Goal: Task Accomplishment & Management: Complete application form

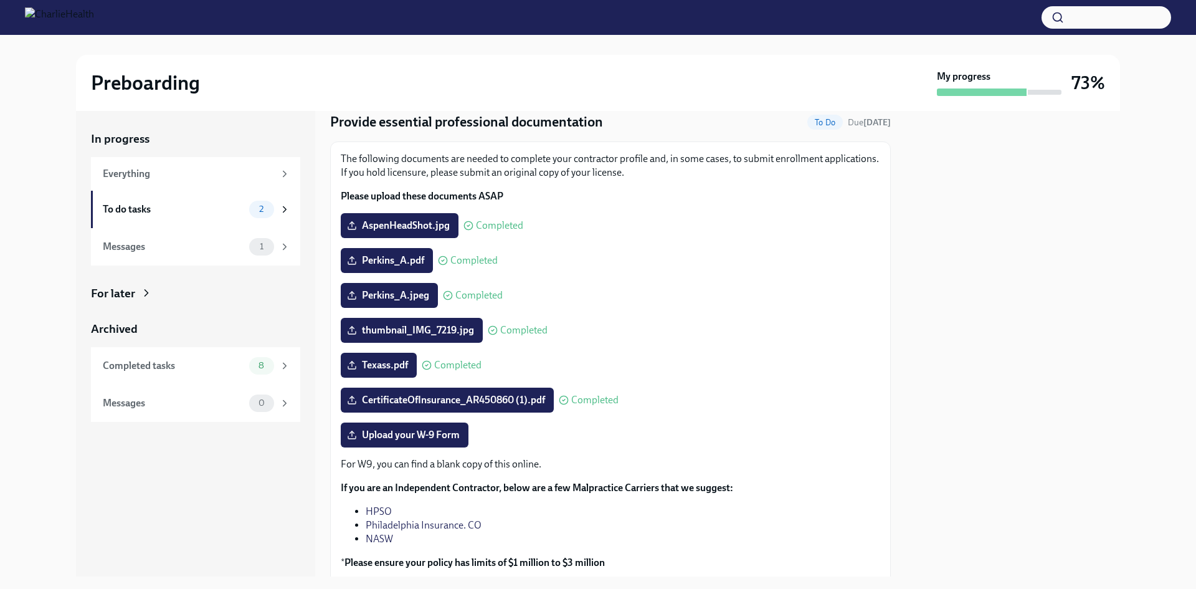
scroll to position [62, 0]
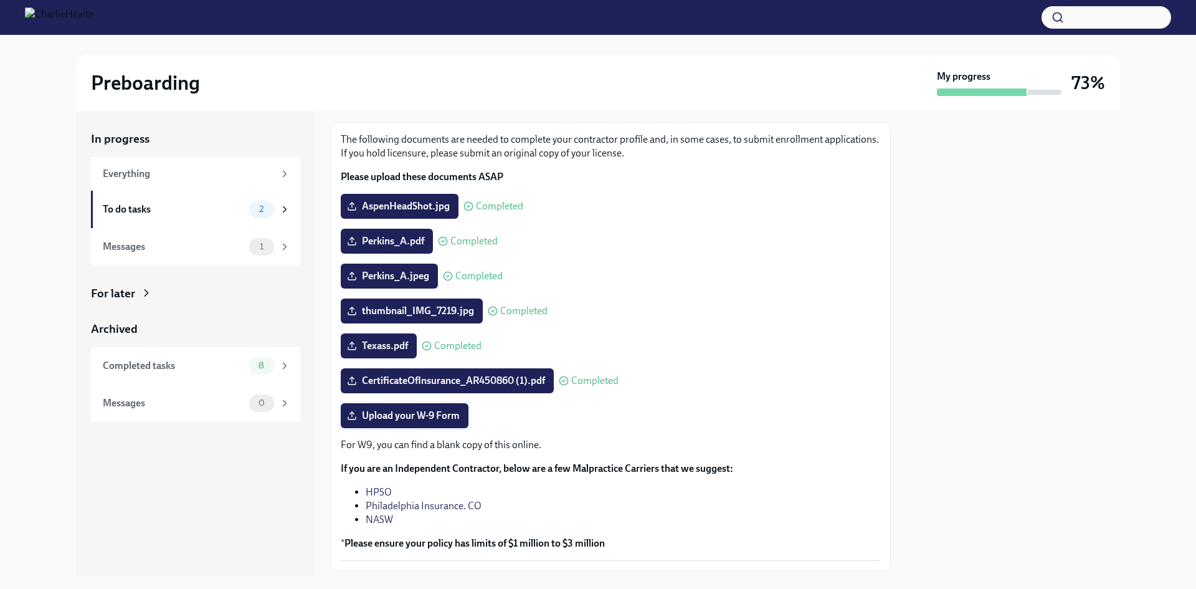
click at [439, 414] on span "Upload your W-9 Form" at bounding box center [405, 415] width 110 height 12
click at [0, 0] on input "Upload your W-9 Form" at bounding box center [0, 0] width 0 height 0
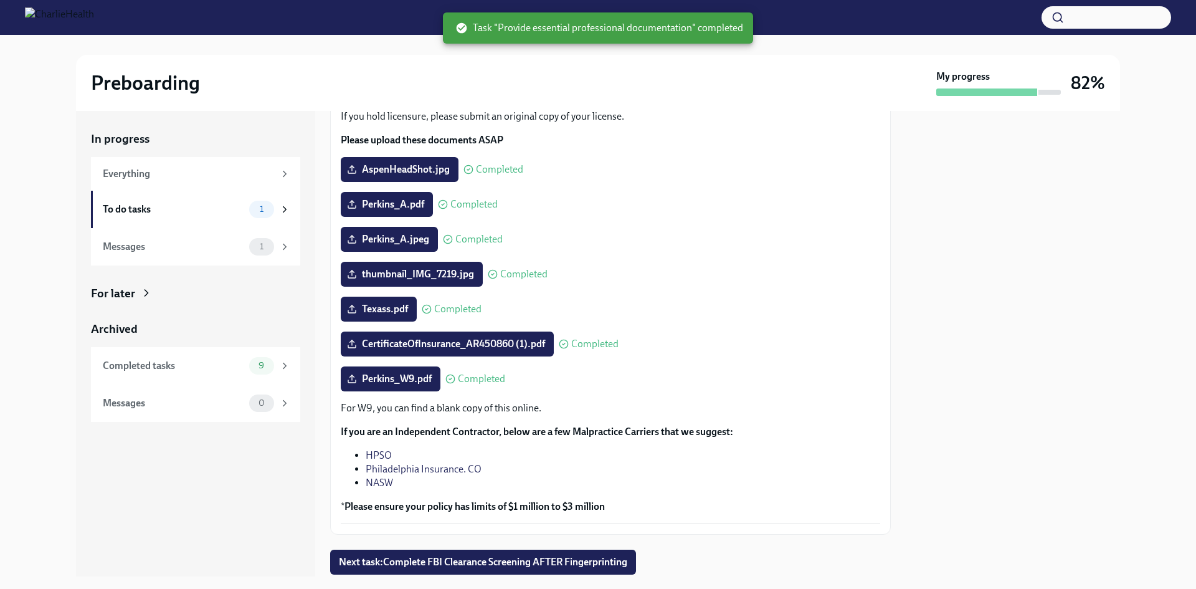
scroll to position [137, 0]
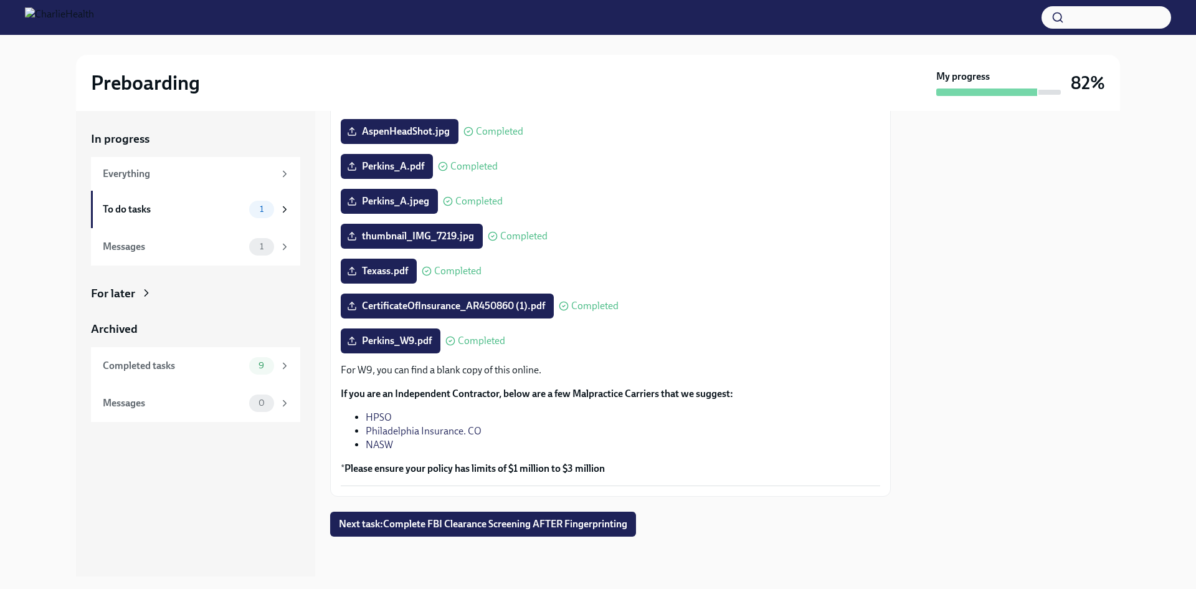
click at [892, 355] on div "In progress Everything To do tasks 1 Messages 1 For later Archived Completed ta…" at bounding box center [598, 343] width 1044 height 465
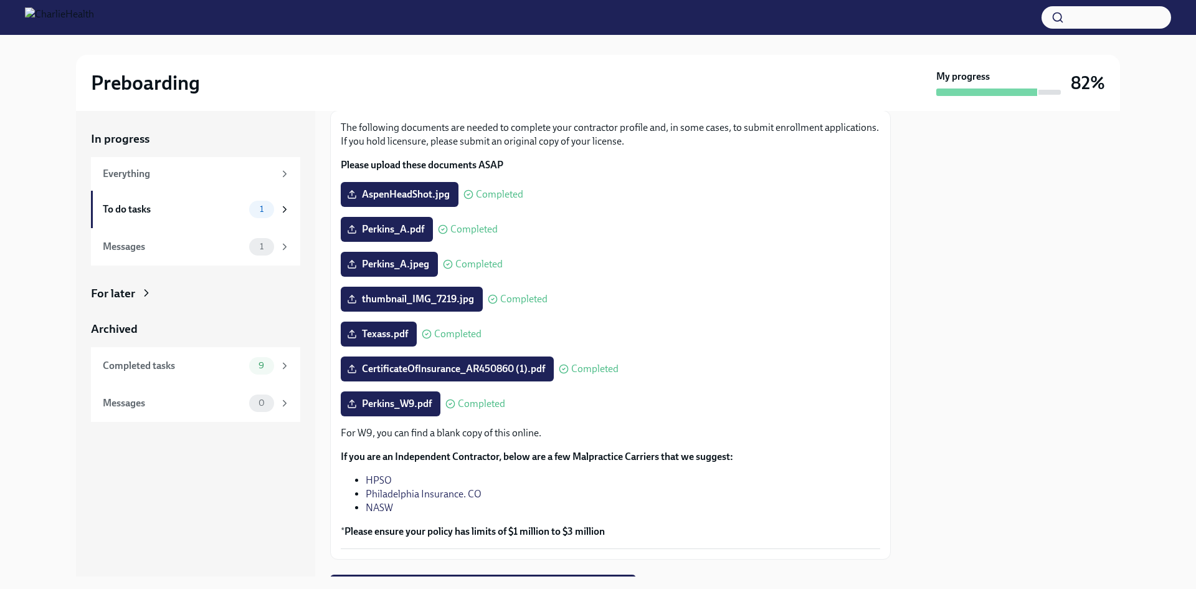
scroll to position [0, 0]
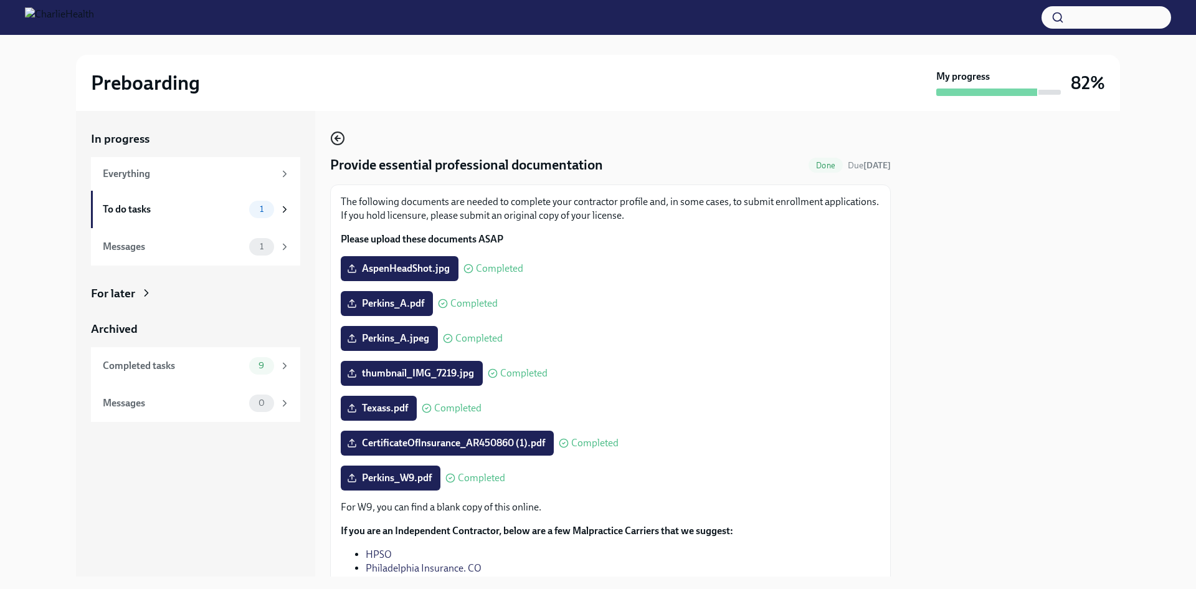
click at [341, 135] on icon "button" at bounding box center [337, 138] width 15 height 15
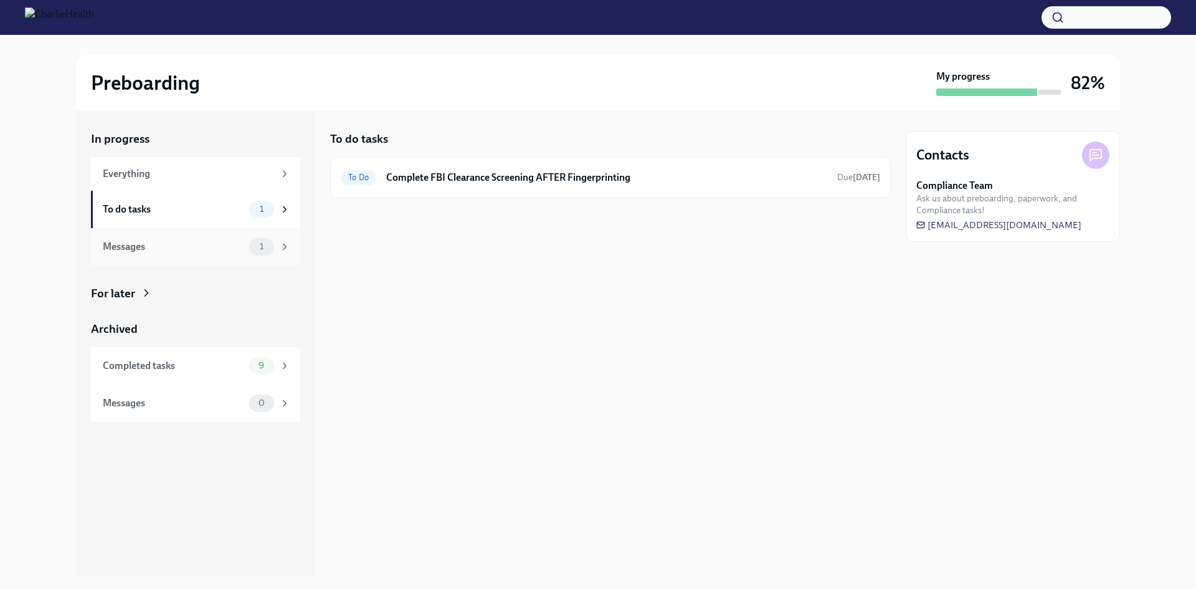
click at [181, 247] on div "Messages" at bounding box center [173, 247] width 141 height 14
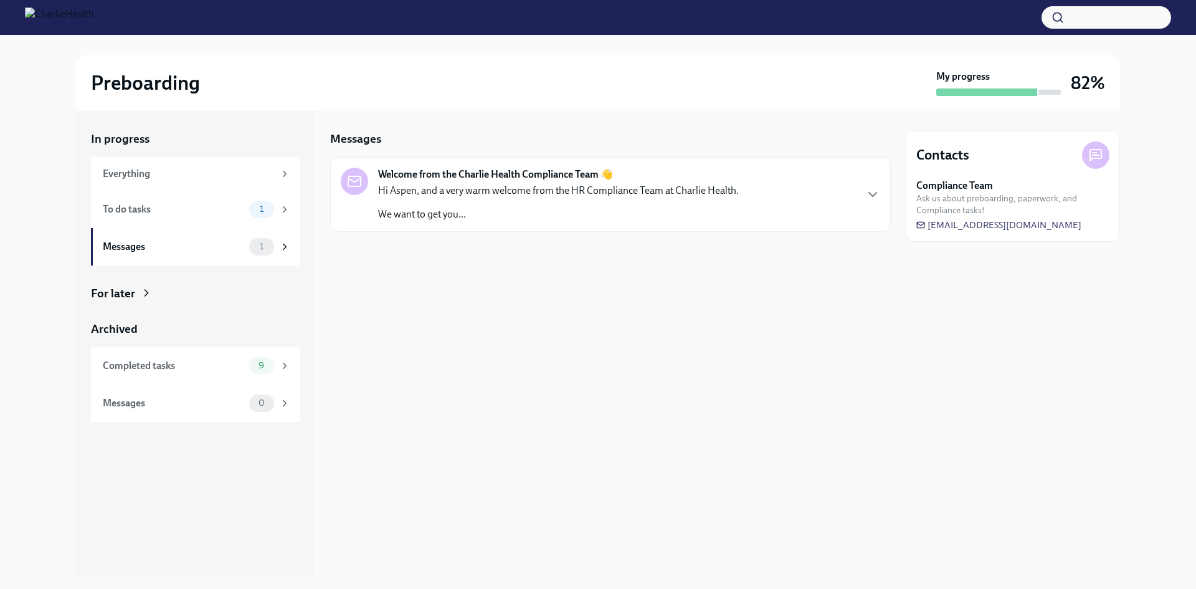
click at [565, 204] on div "Hi Aspen, and a very warm welcome from the HR Compliance Team at Charlie Health…" at bounding box center [558, 202] width 361 height 37
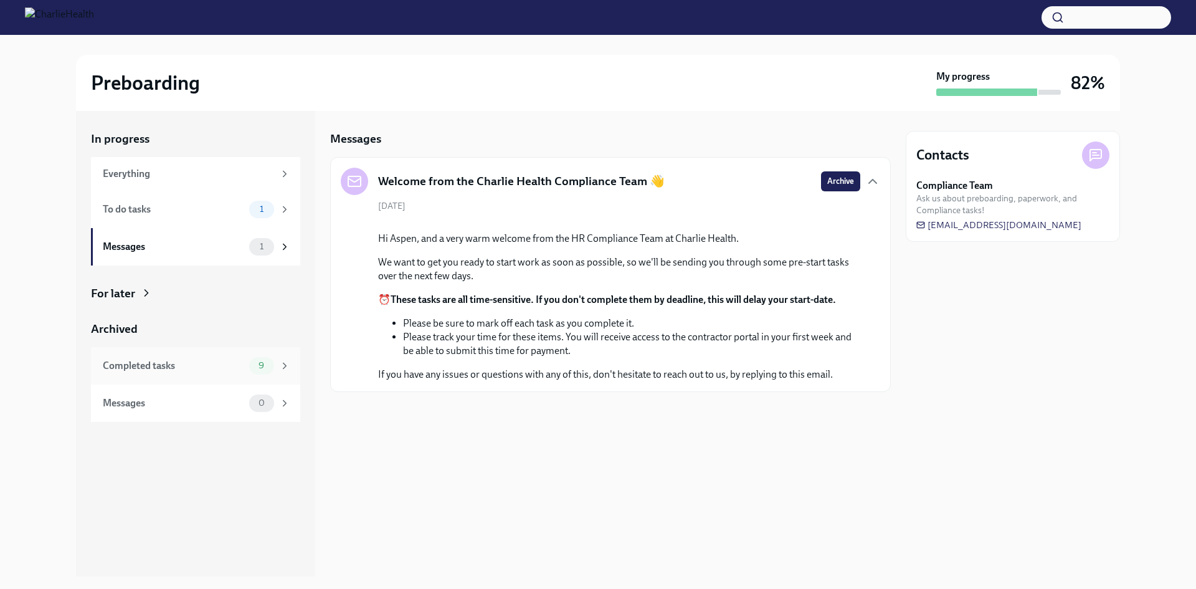
click at [207, 368] on div "Completed tasks" at bounding box center [173, 366] width 141 height 14
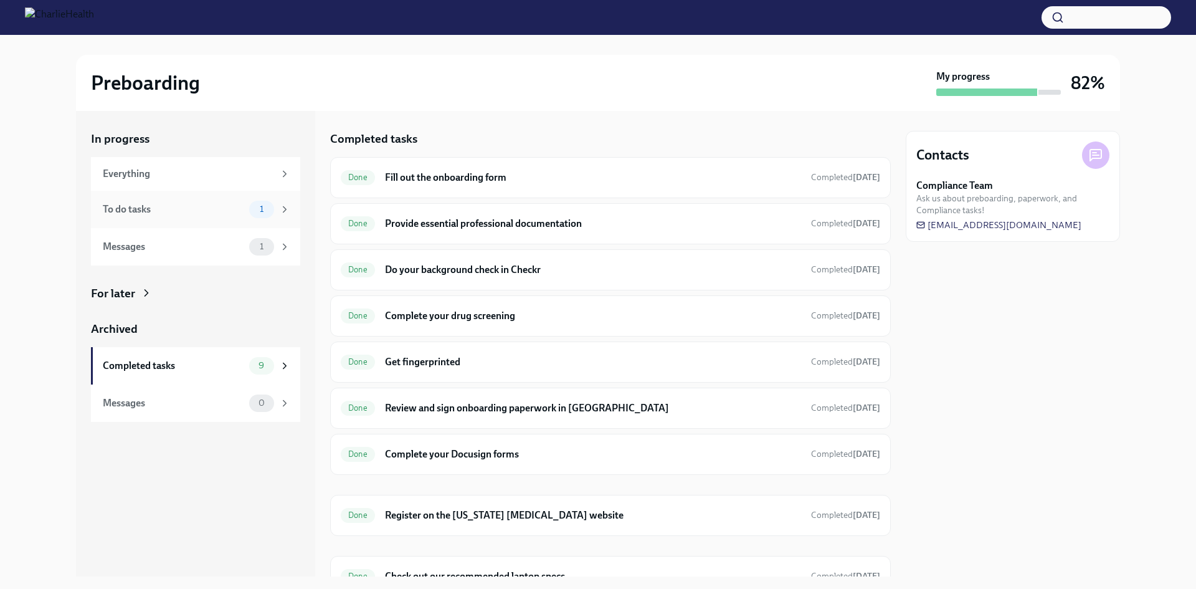
click at [222, 217] on div "To do tasks 1" at bounding box center [197, 209] width 188 height 17
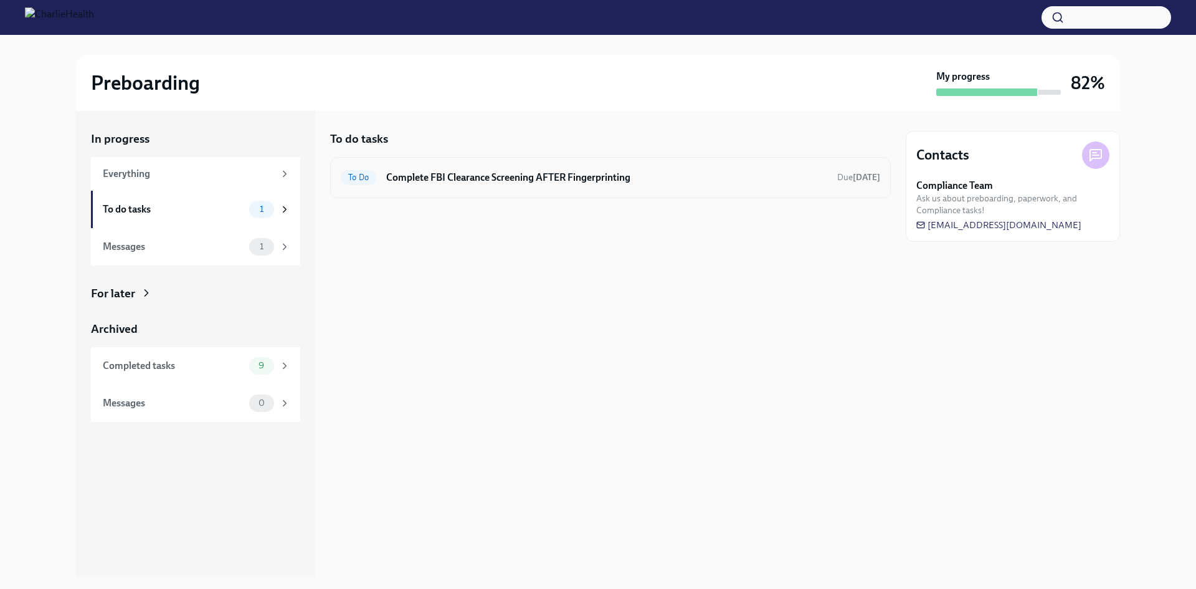
click at [497, 179] on h6 "Complete FBI Clearance Screening AFTER Fingerprinting" at bounding box center [606, 178] width 441 height 14
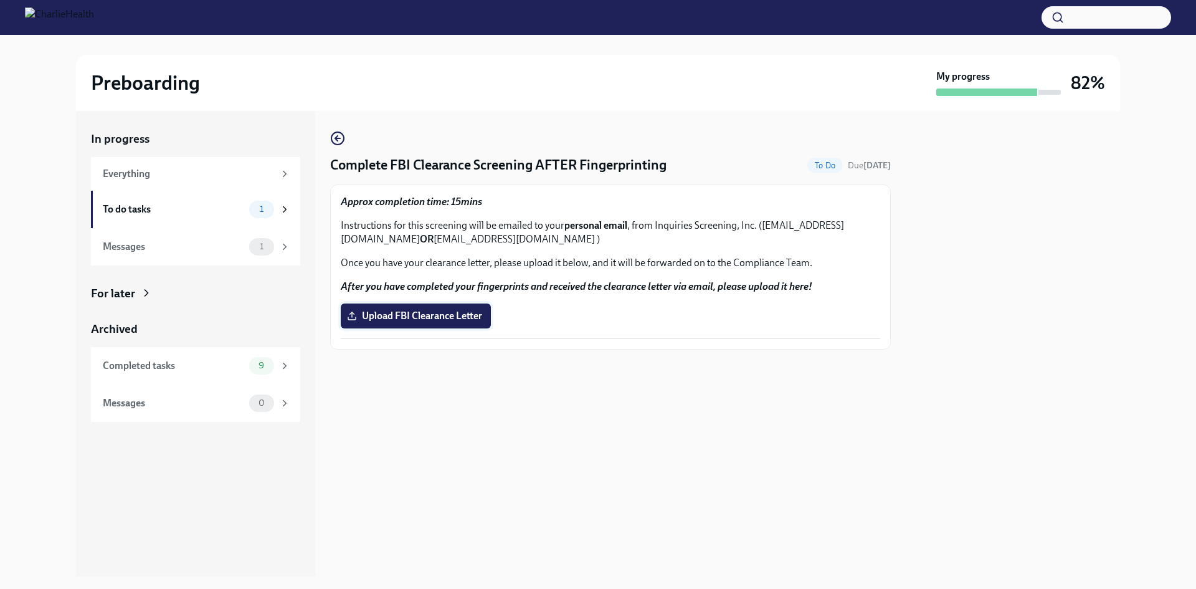
click at [401, 317] on span "Upload FBI Clearance Letter" at bounding box center [416, 316] width 133 height 12
click at [0, 0] on input "Upload FBI Clearance Letter" at bounding box center [0, 0] width 0 height 0
click at [577, 459] on div "Complete FBI Clearance Screening AFTER Fingerprinting To Do Due [DATE] Approx c…" at bounding box center [610, 343] width 561 height 465
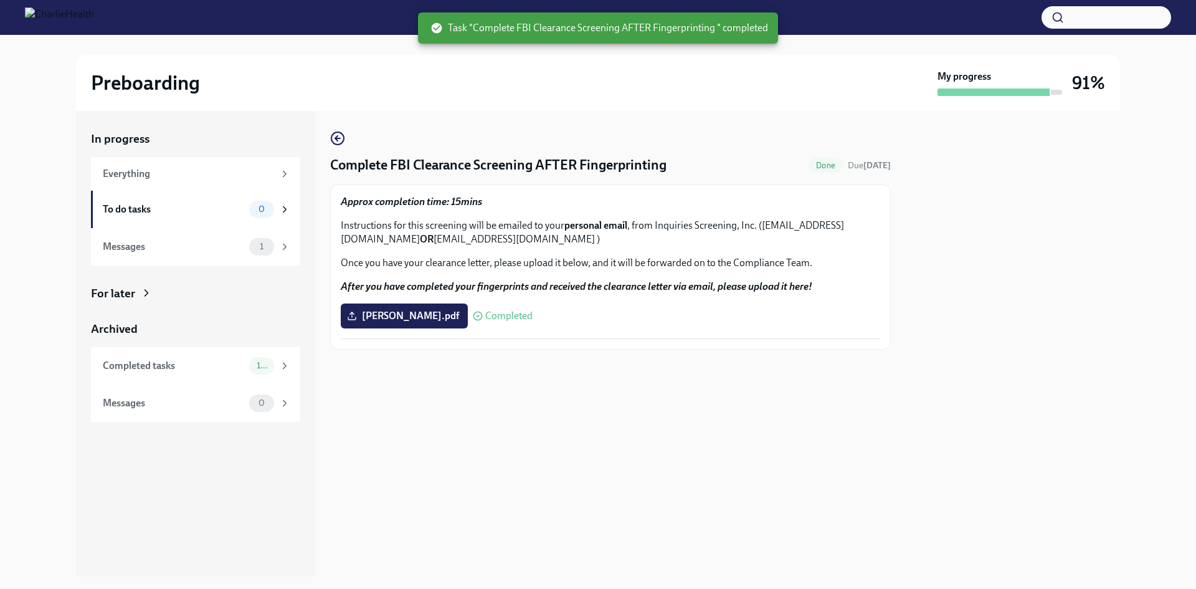
click at [965, 90] on div at bounding box center [994, 91] width 112 height 7
click at [1020, 312] on div at bounding box center [1013, 343] width 214 height 465
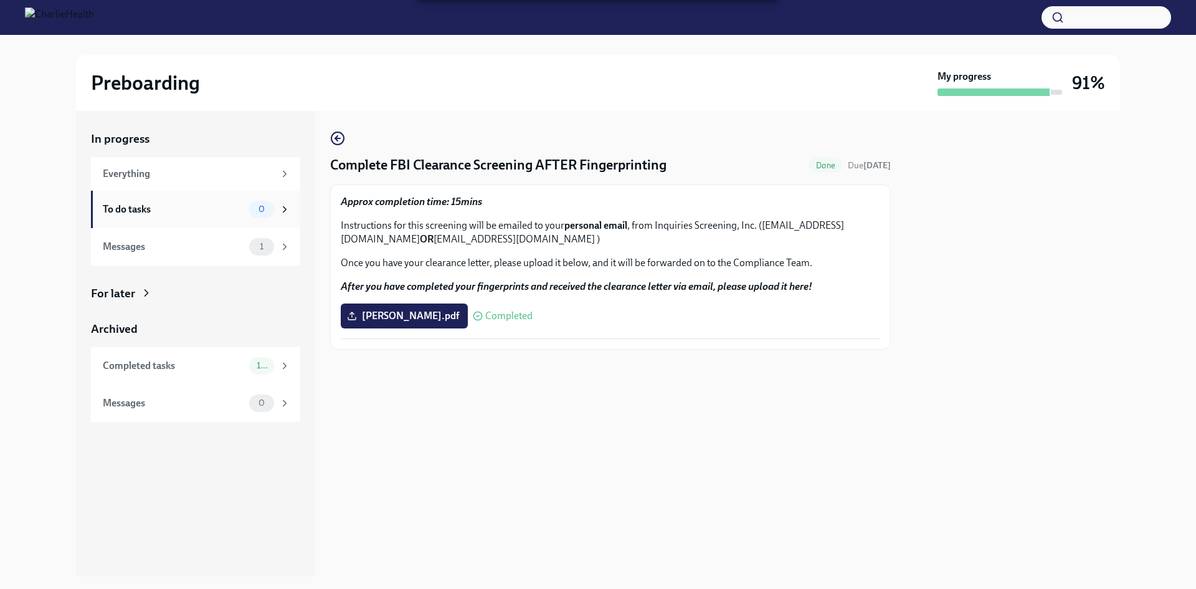
click at [131, 211] on div "To do tasks" at bounding box center [173, 209] width 141 height 14
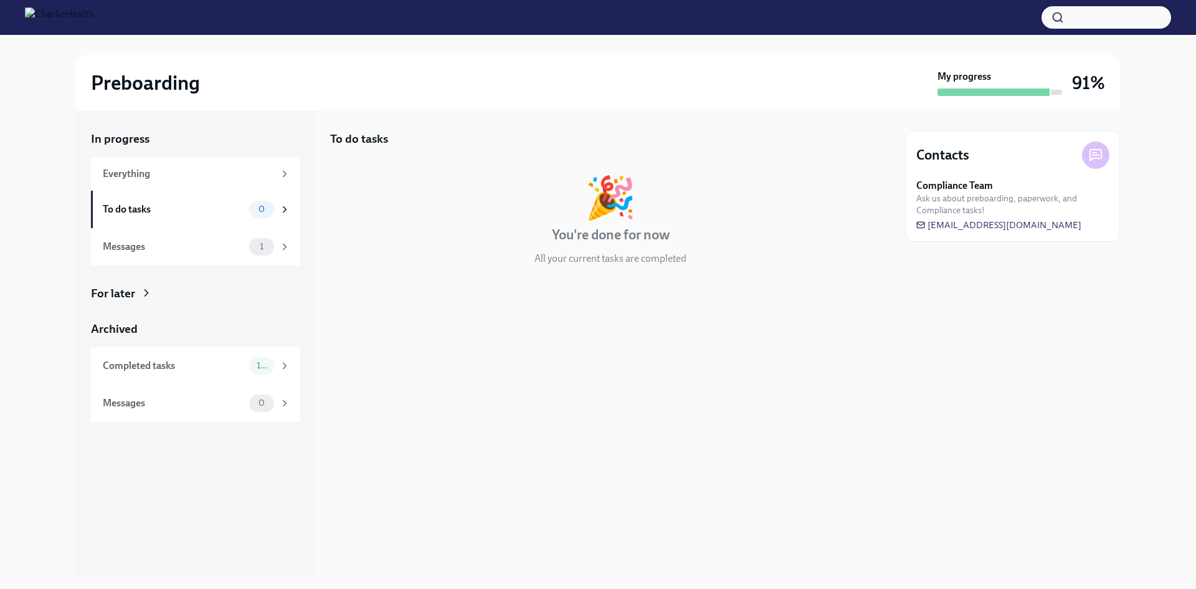
click at [797, 345] on div "To do tasks 🎉 You're done for now All your current tasks are completed" at bounding box center [610, 343] width 561 height 465
click at [948, 92] on div at bounding box center [994, 91] width 112 height 7
click at [202, 180] on div "Everything" at bounding box center [188, 174] width 171 height 14
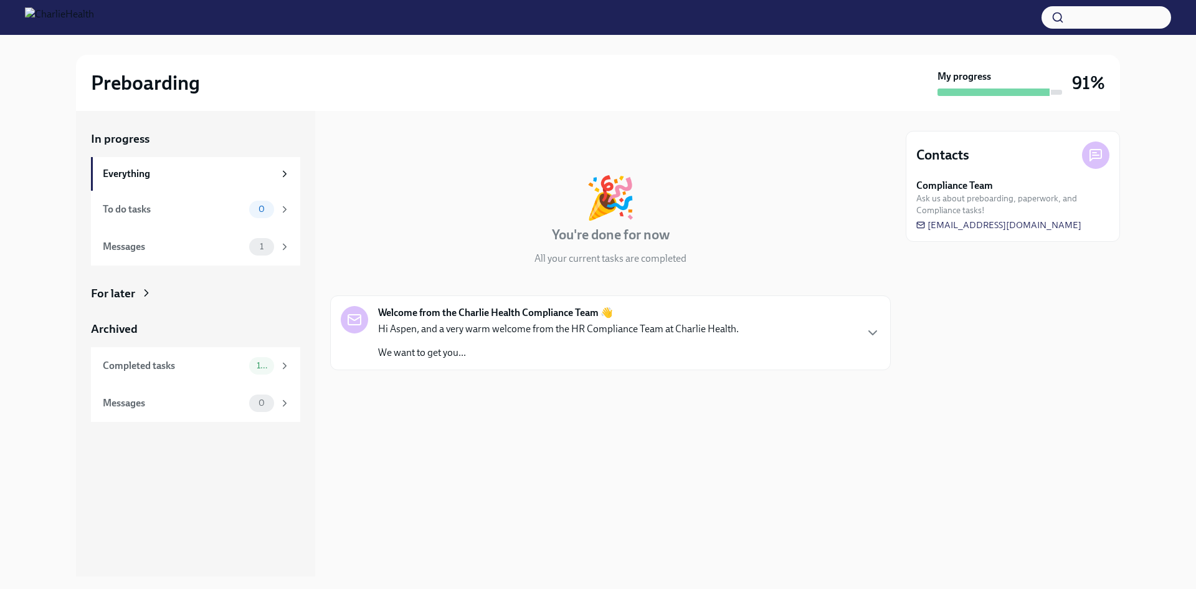
click at [796, 350] on div "Welcome from the Charlie Health Compliance Team 👋 Hi Aspen, and a very warm wel…" at bounding box center [611, 333] width 540 height 54
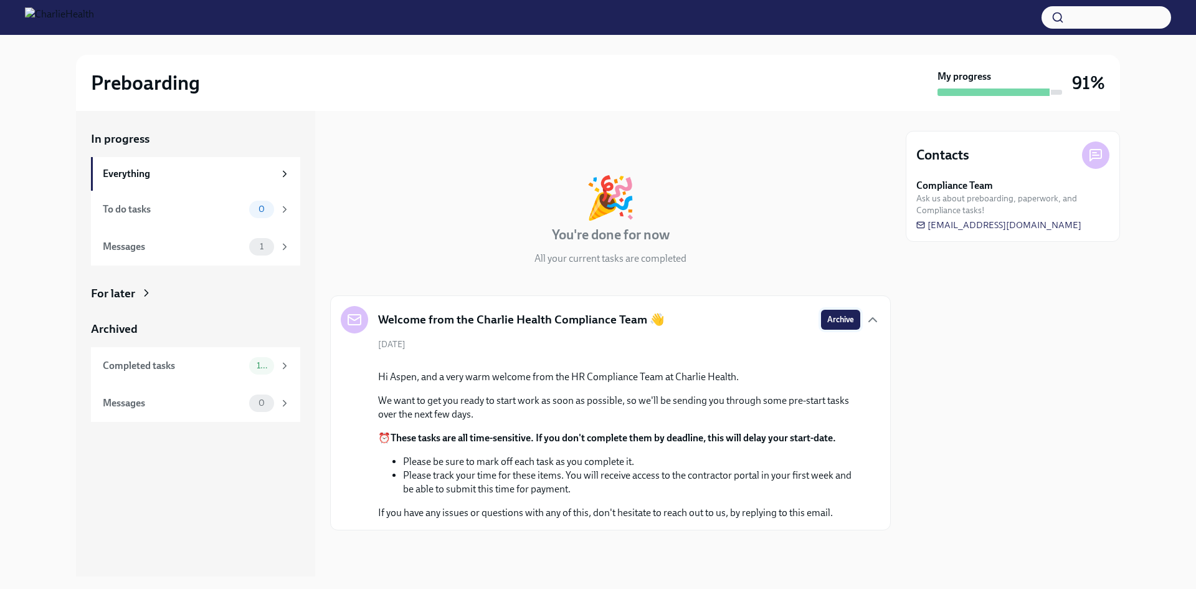
click at [831, 326] on button "Archive" at bounding box center [840, 320] width 39 height 20
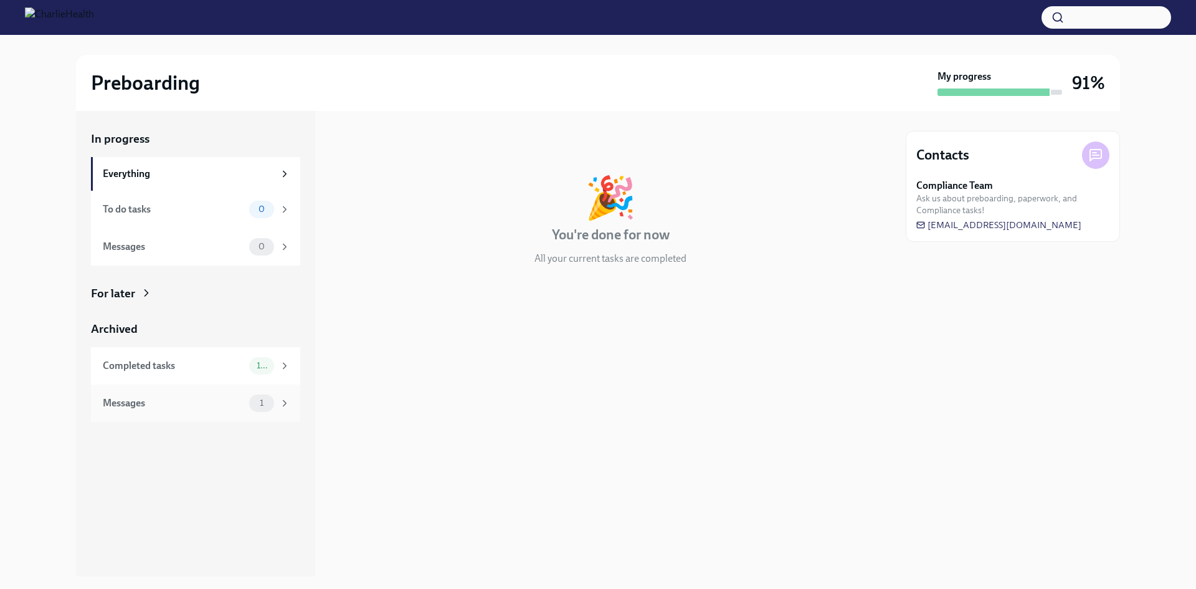
click at [175, 412] on div "Messages 1" at bounding box center [195, 402] width 209 height 37
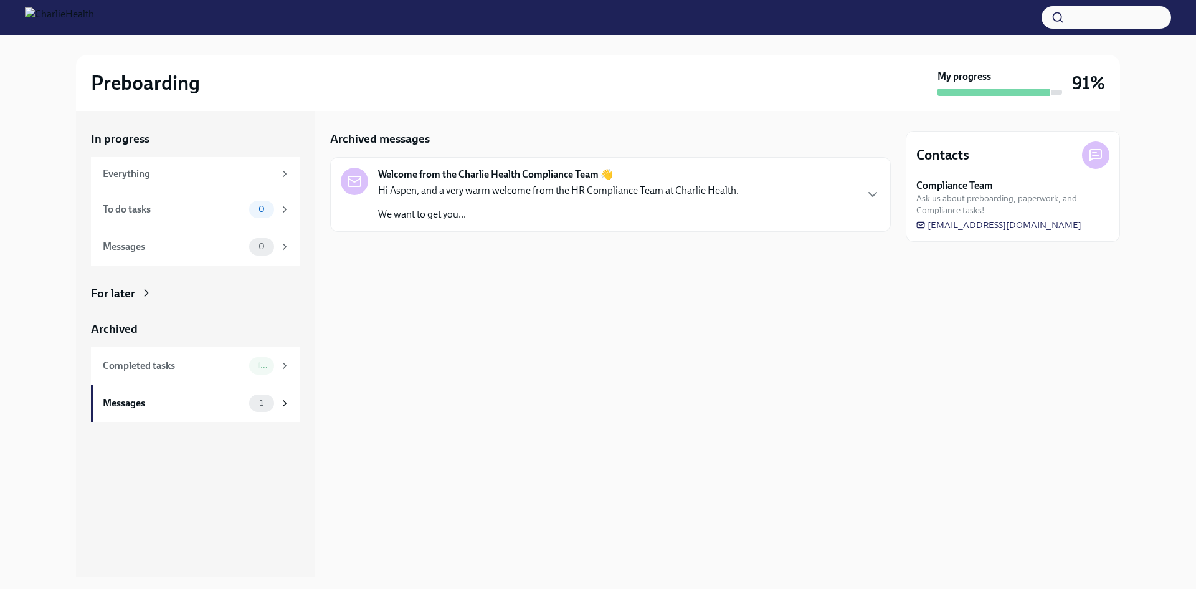
click at [835, 182] on div "Welcome from the Charlie Health Compliance Team 👋 Hi Aspen, and a very warm wel…" at bounding box center [611, 195] width 540 height 54
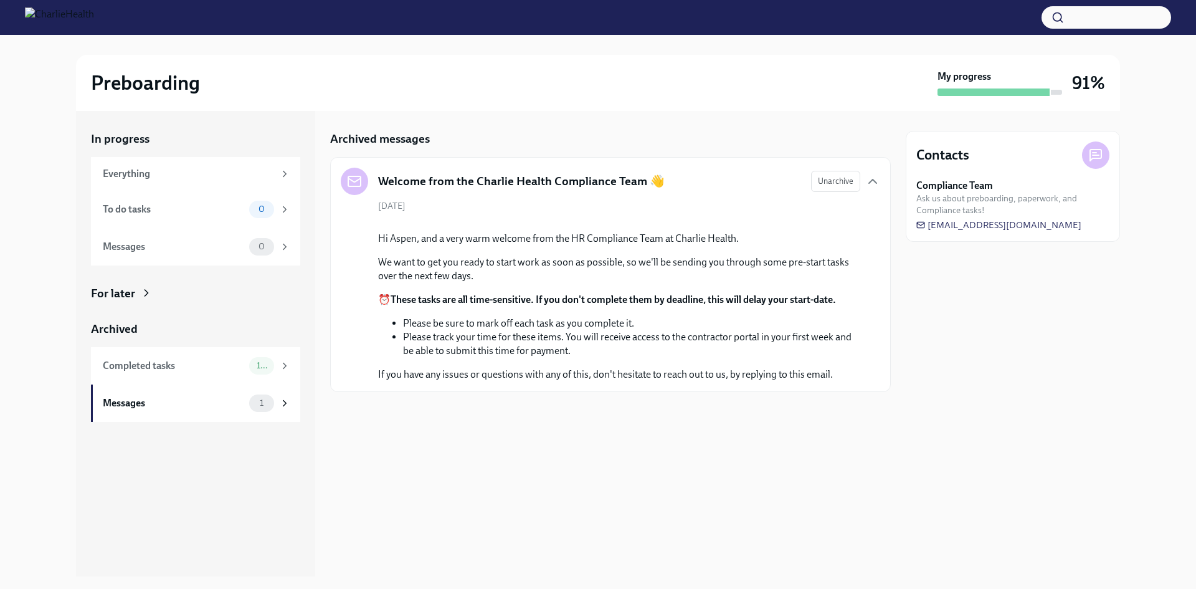
click at [882, 182] on div "Welcome from the Charlie Health Compliance Team 👋 Unarchive [DATE] Hi Aspen, an…" at bounding box center [610, 274] width 561 height 235
click at [880, 182] on icon "button" at bounding box center [872, 181] width 15 height 15
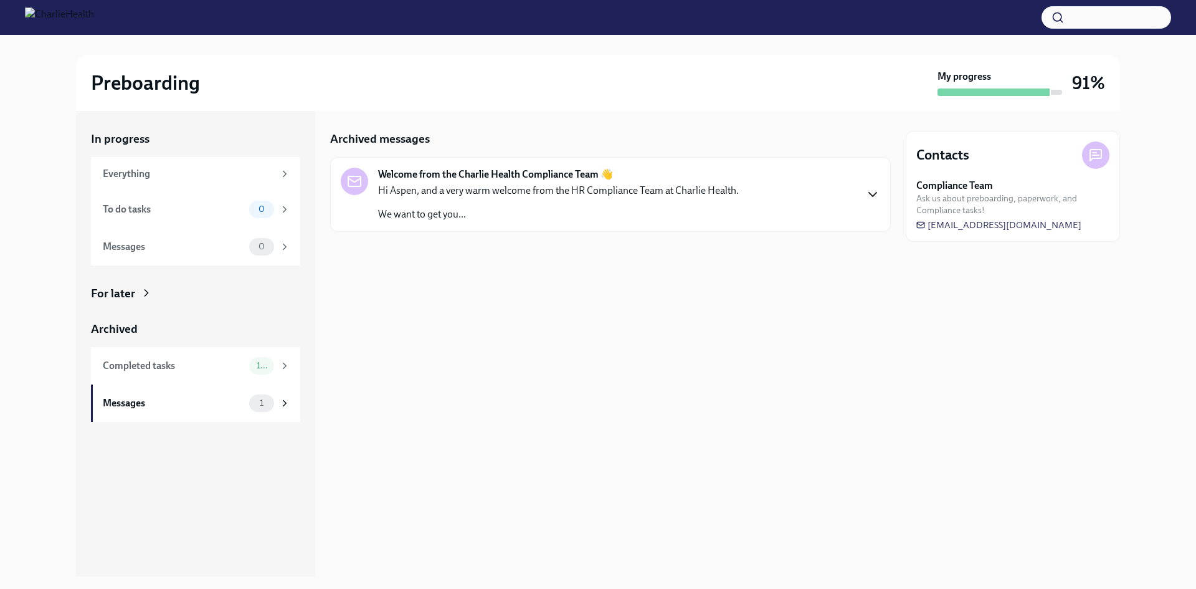
click at [1059, 81] on div "My progress" at bounding box center [1000, 83] width 125 height 26
drag, startPoint x: 1093, startPoint y: 89, endPoint x: 725, endPoint y: 146, distance: 372.7
click at [1094, 89] on h3 "91%" at bounding box center [1088, 83] width 33 height 22
click at [174, 171] on div "Everything" at bounding box center [188, 174] width 171 height 14
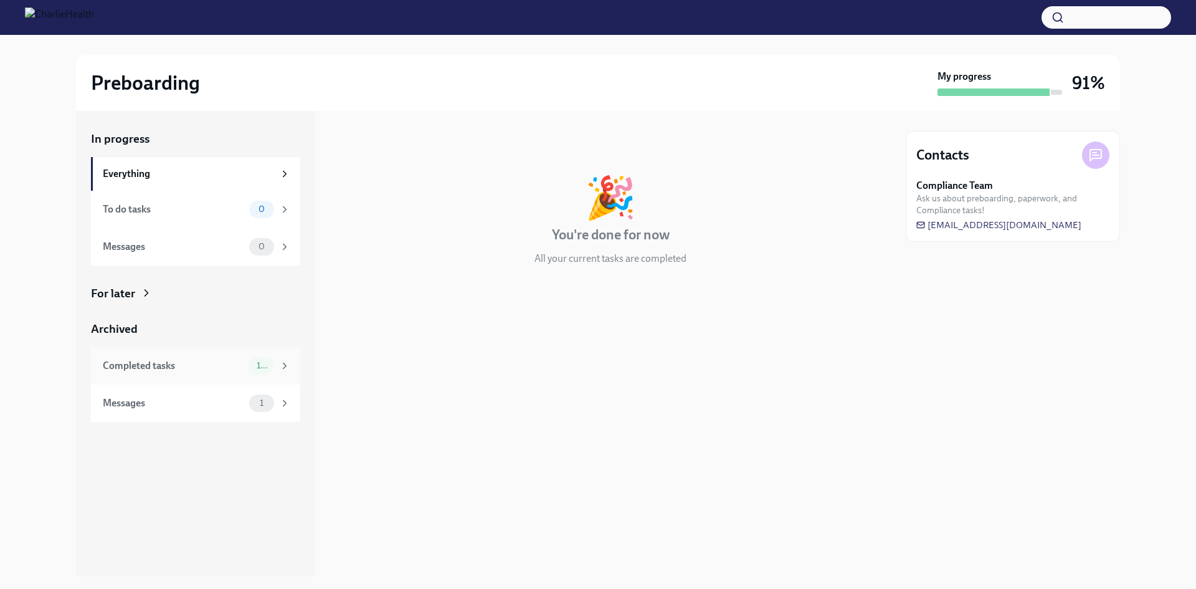
click at [159, 360] on div "Completed tasks" at bounding box center [173, 366] width 141 height 14
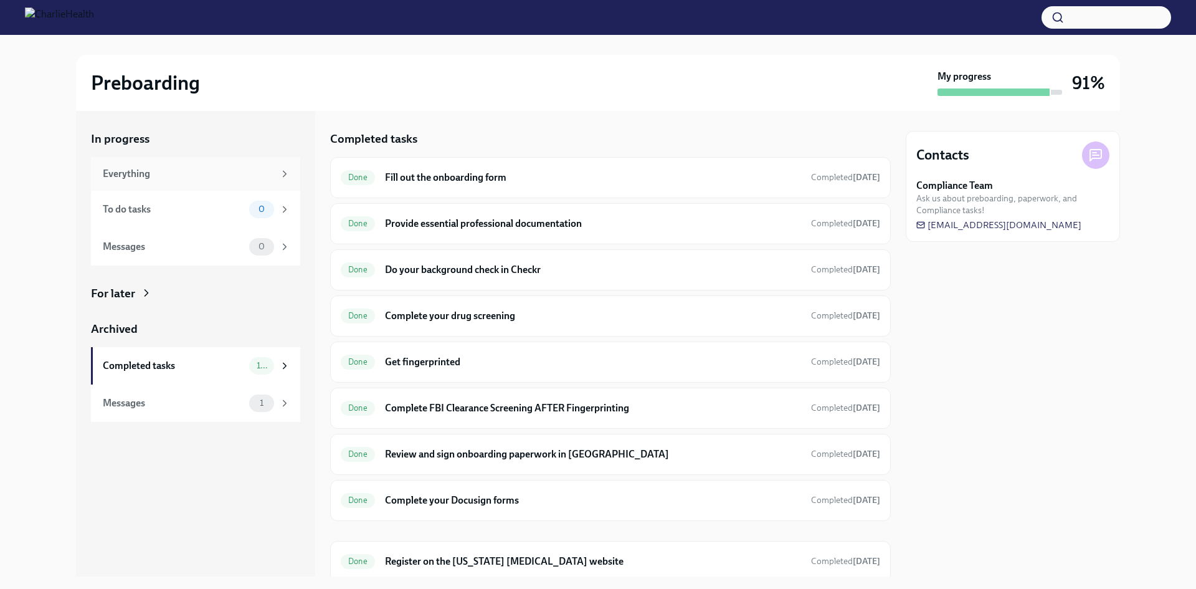
click at [154, 176] on div "Everything" at bounding box center [188, 174] width 171 height 14
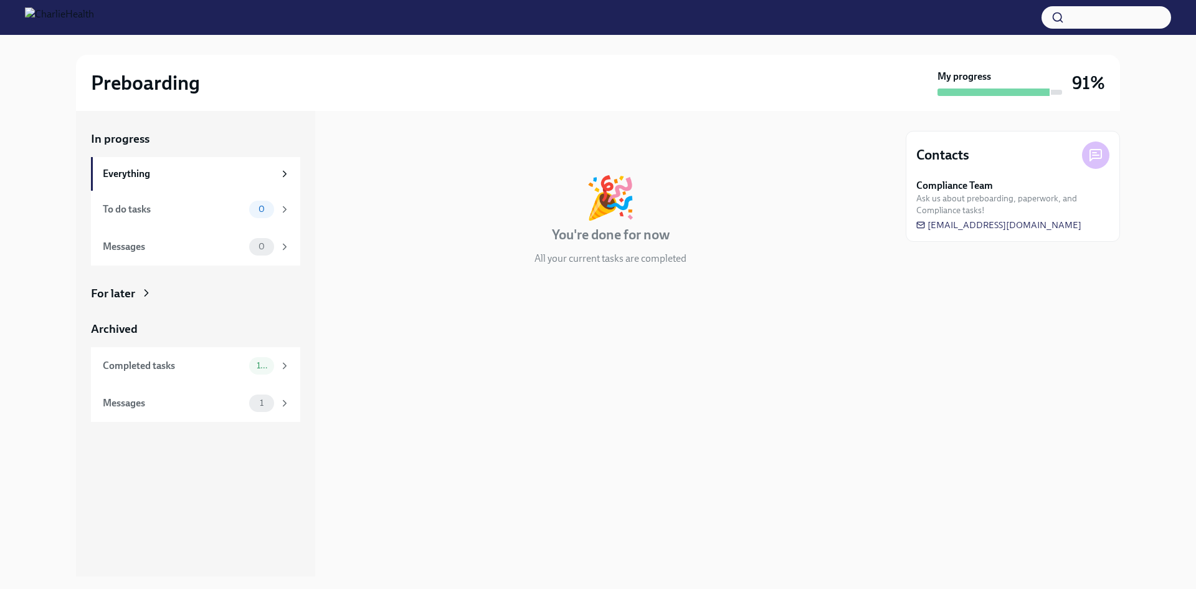
click at [36, 15] on img at bounding box center [59, 17] width 69 height 20
click at [555, 304] on div at bounding box center [610, 305] width 561 height 40
click at [163, 211] on div "To do tasks" at bounding box center [173, 209] width 141 height 14
click at [171, 245] on div "Messages" at bounding box center [173, 247] width 141 height 14
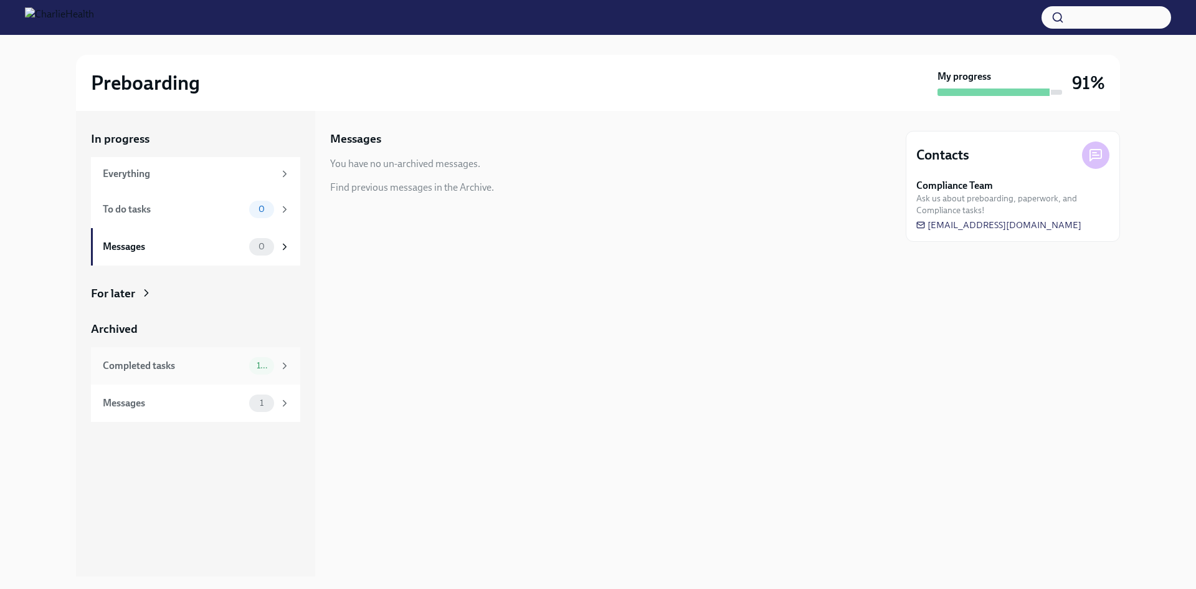
click at [183, 362] on div "Completed tasks" at bounding box center [173, 366] width 141 height 14
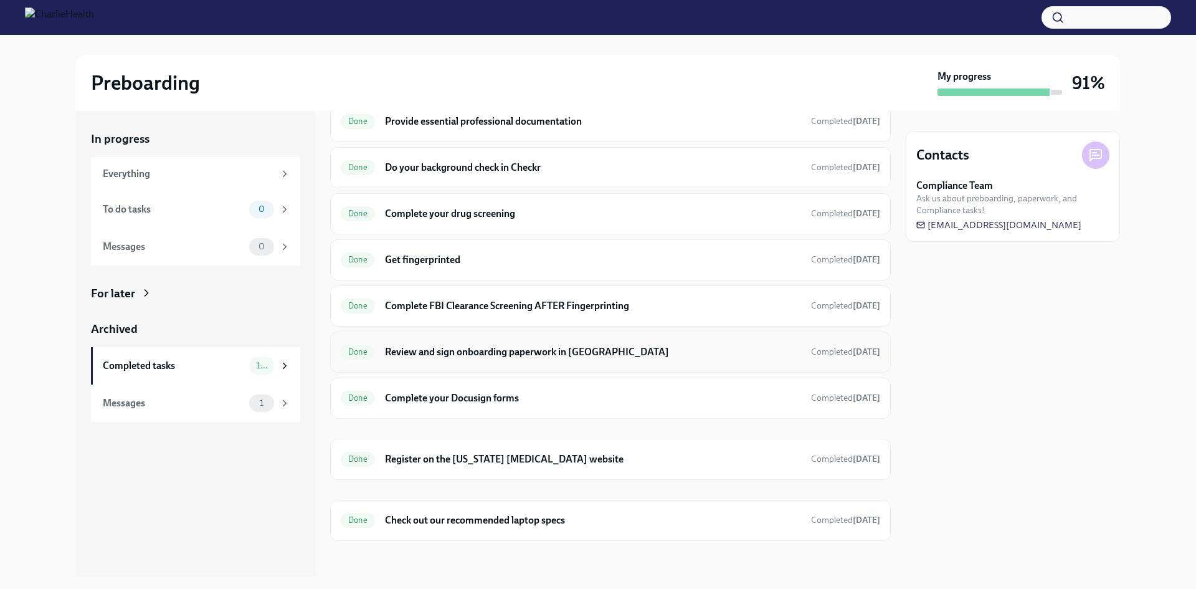
scroll to position [107, 0]
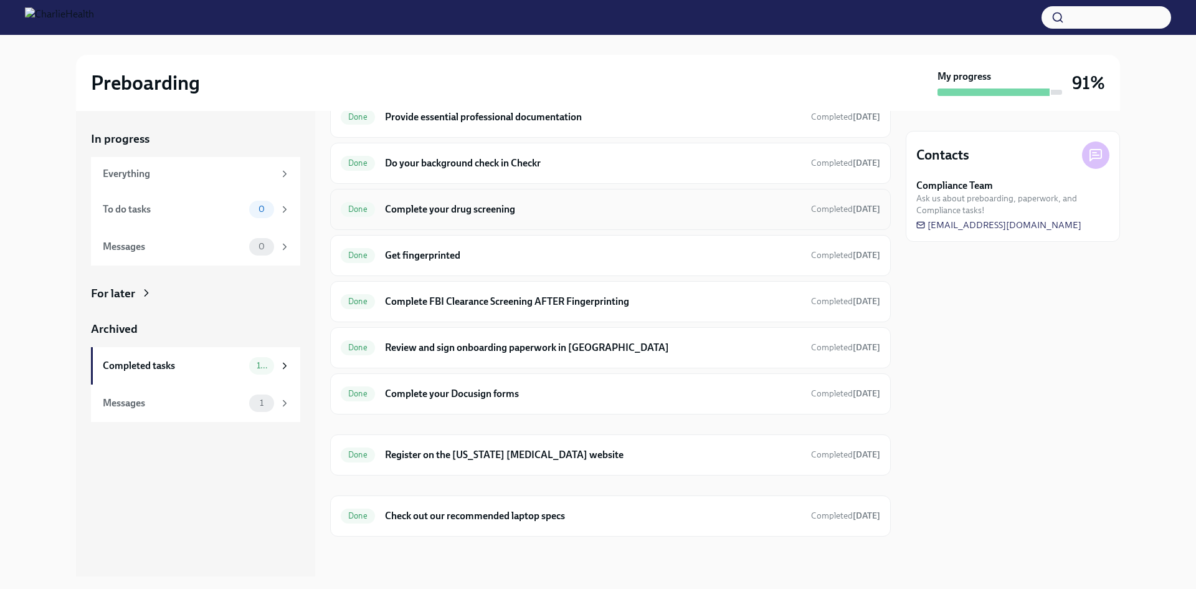
click at [454, 207] on h6 "Complete your drug screening" at bounding box center [593, 209] width 416 height 14
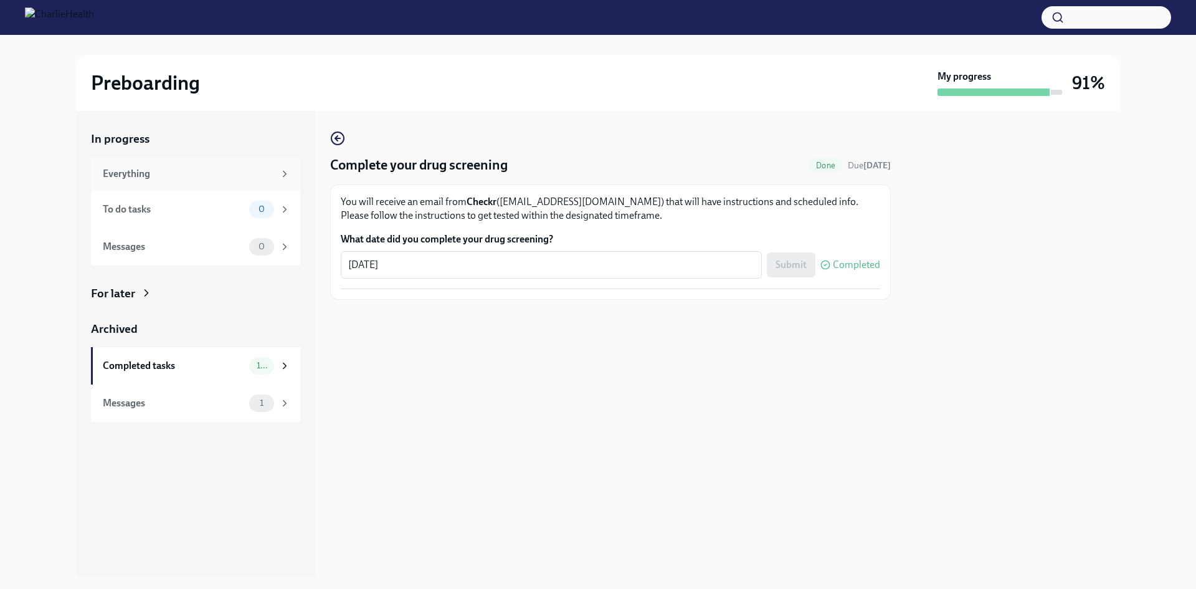
click at [138, 170] on div "Everything" at bounding box center [188, 174] width 171 height 14
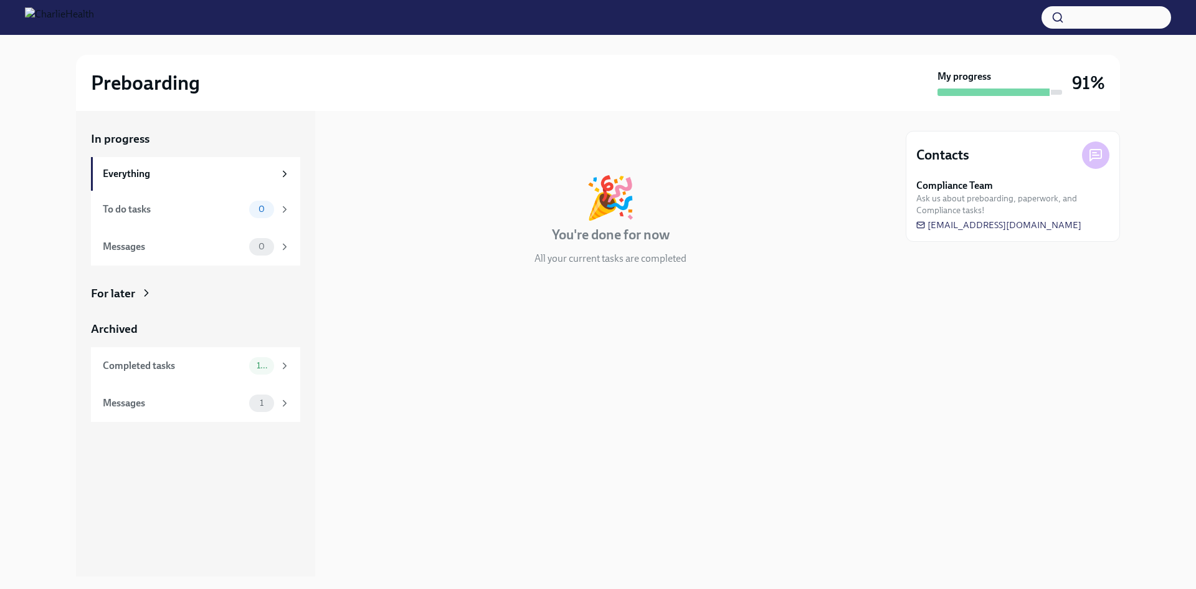
click at [656, 294] on div at bounding box center [610, 305] width 561 height 40
